Goal: Book appointment/travel/reservation

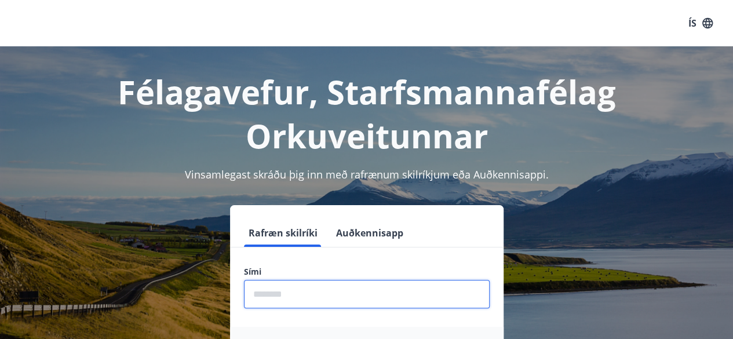
click at [264, 299] on input "phone" at bounding box center [367, 294] width 246 height 28
type input "********"
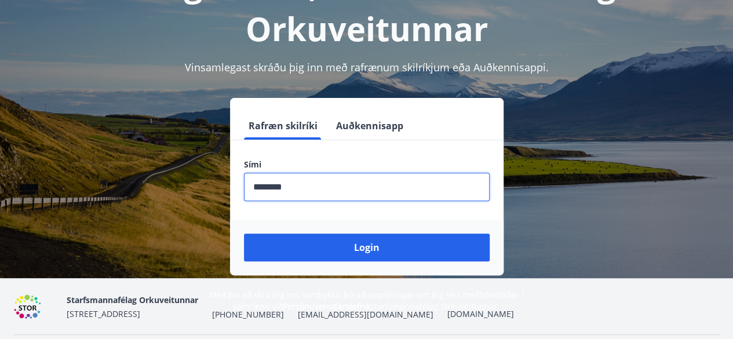
scroll to position [113, 0]
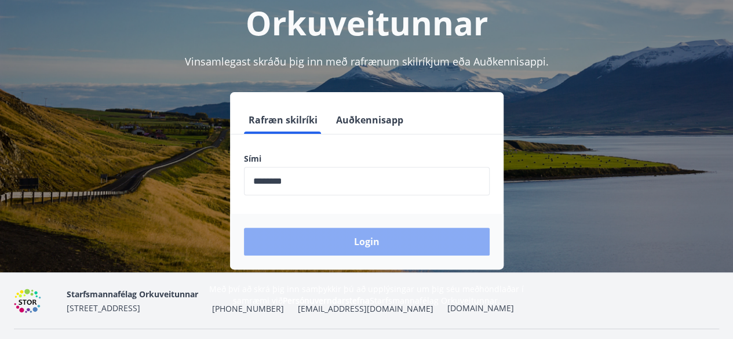
click at [365, 235] on button "Login" at bounding box center [367, 242] width 246 height 28
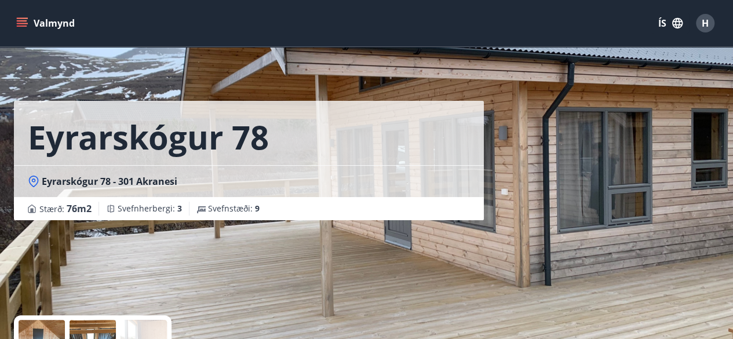
click at [41, 24] on button "Valmynd" at bounding box center [47, 23] width 66 height 21
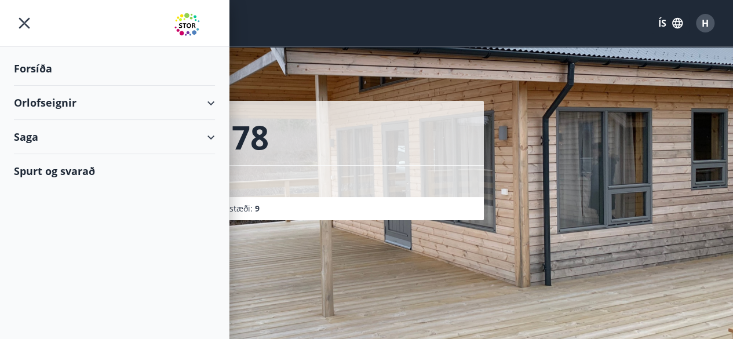
click at [50, 99] on div "Orlofseignir" at bounding box center [114, 103] width 201 height 34
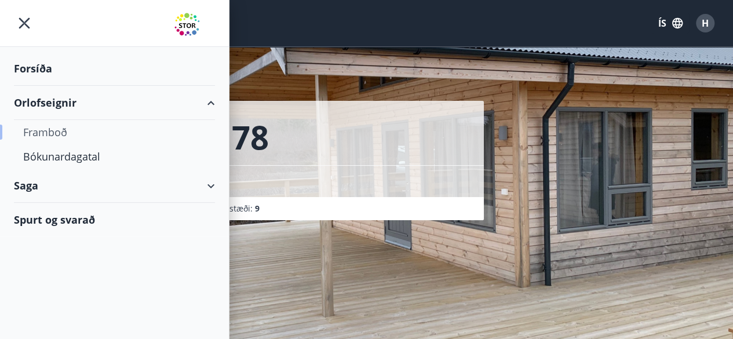
click at [45, 131] on div "Framboð" at bounding box center [114, 132] width 183 height 24
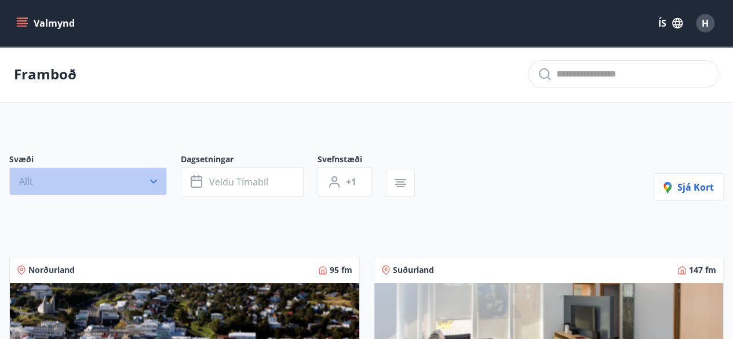
click at [154, 179] on icon "button" at bounding box center [154, 182] width 12 height 12
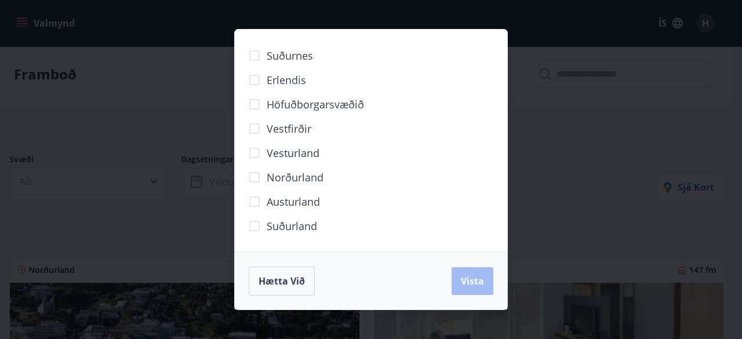
click at [276, 157] on span "Vesturland" at bounding box center [293, 153] width 53 height 15
click at [482, 281] on span "Vista" at bounding box center [472, 281] width 23 height 13
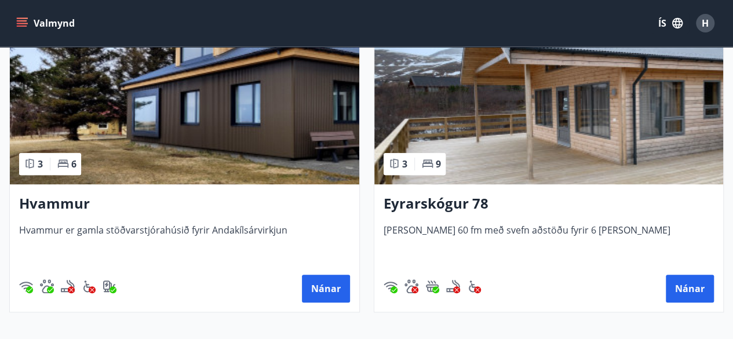
scroll to position [277, 0]
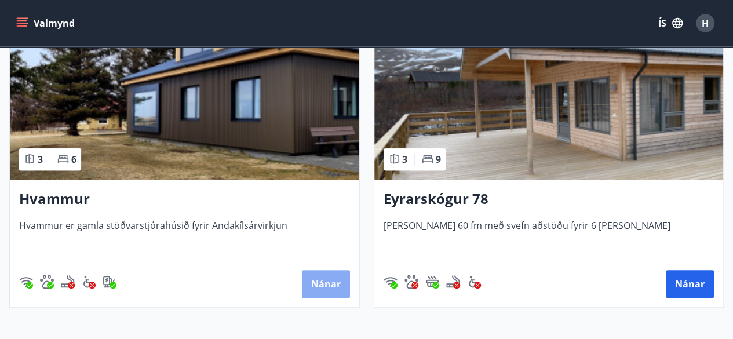
click at [328, 281] on button "Nánar" at bounding box center [326, 284] width 48 height 28
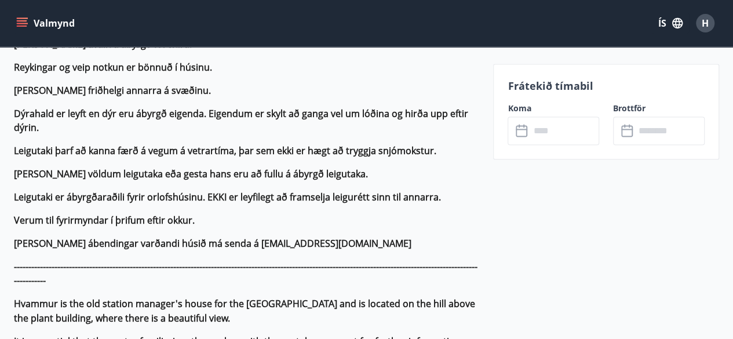
scroll to position [839, 0]
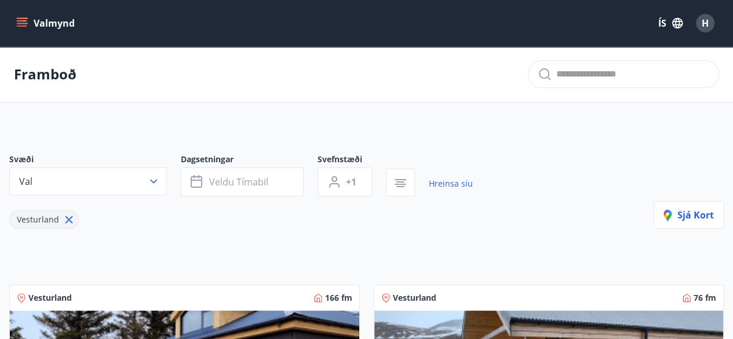
click at [63, 21] on button "Valmynd" at bounding box center [47, 23] width 66 height 21
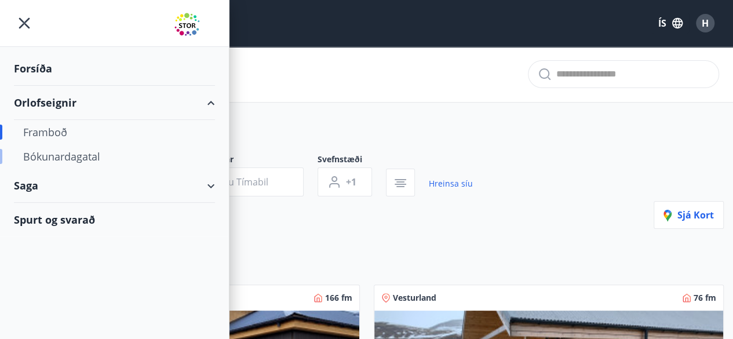
click at [63, 155] on div "Bókunardagatal" at bounding box center [114, 156] width 183 height 24
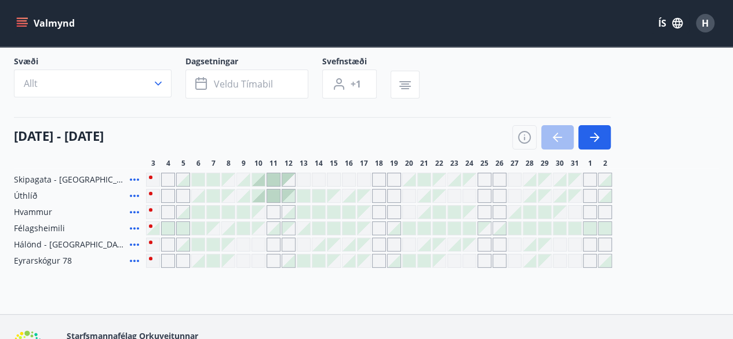
scroll to position [78, 0]
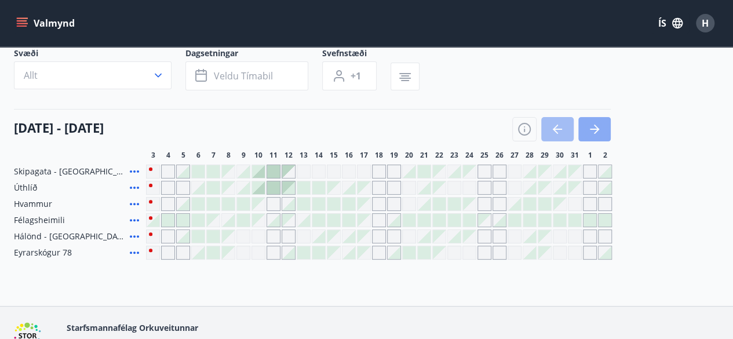
click at [601, 127] on icon "button" at bounding box center [595, 129] width 14 height 14
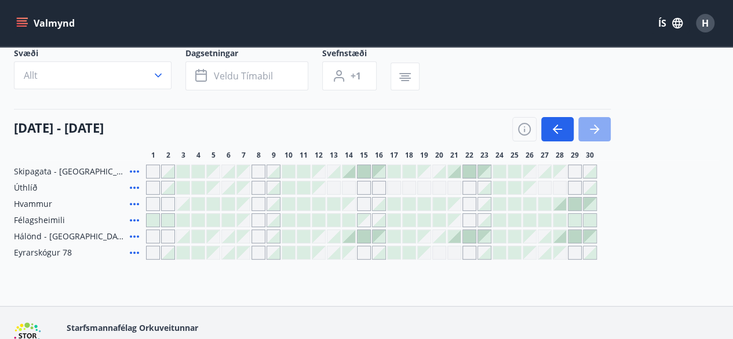
click at [592, 136] on button "button" at bounding box center [595, 129] width 32 height 24
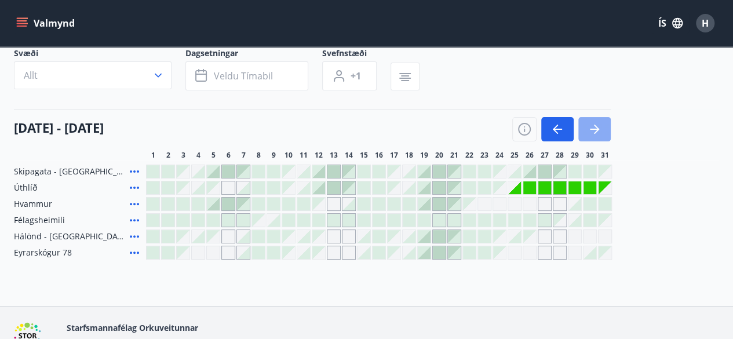
click at [602, 128] on button "button" at bounding box center [595, 129] width 32 height 24
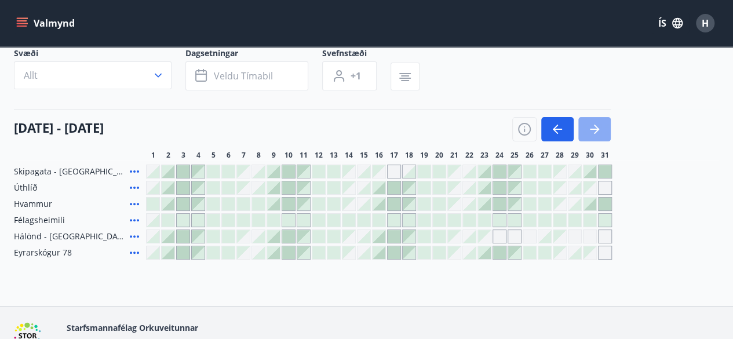
click at [602, 128] on button "button" at bounding box center [595, 129] width 32 height 24
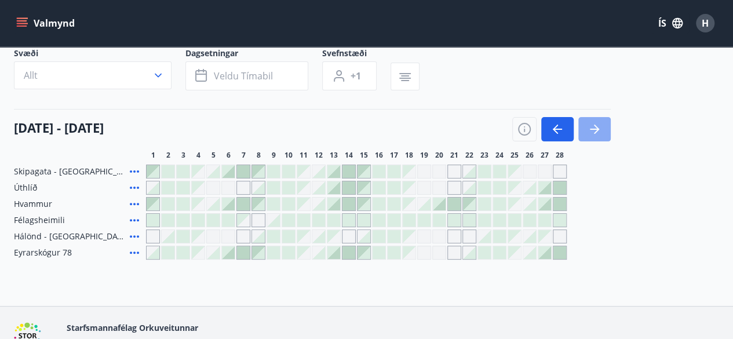
click at [596, 131] on icon "button" at bounding box center [596, 129] width 5 height 9
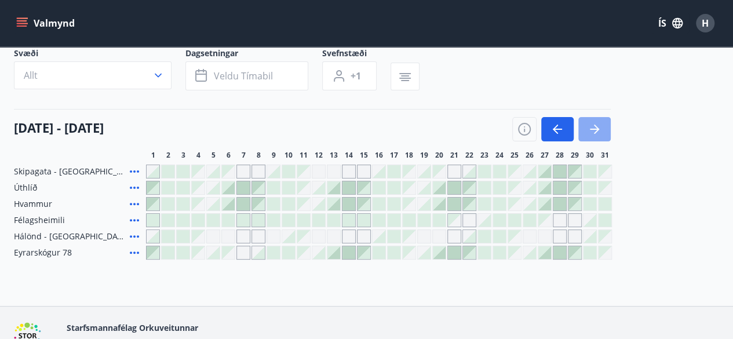
click at [593, 132] on icon "button" at bounding box center [595, 129] width 14 height 14
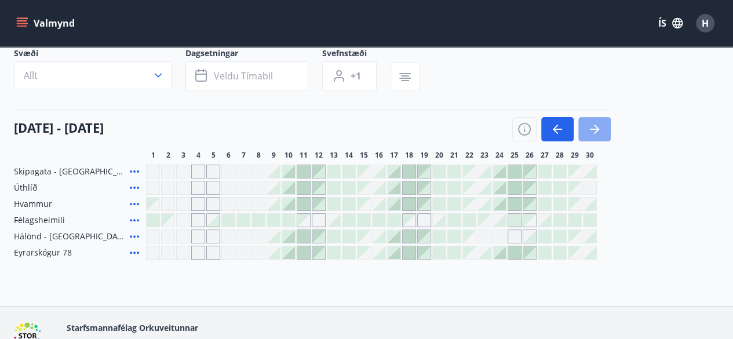
click at [593, 132] on icon "button" at bounding box center [595, 129] width 14 height 14
